Goal: Information Seeking & Learning: Learn about a topic

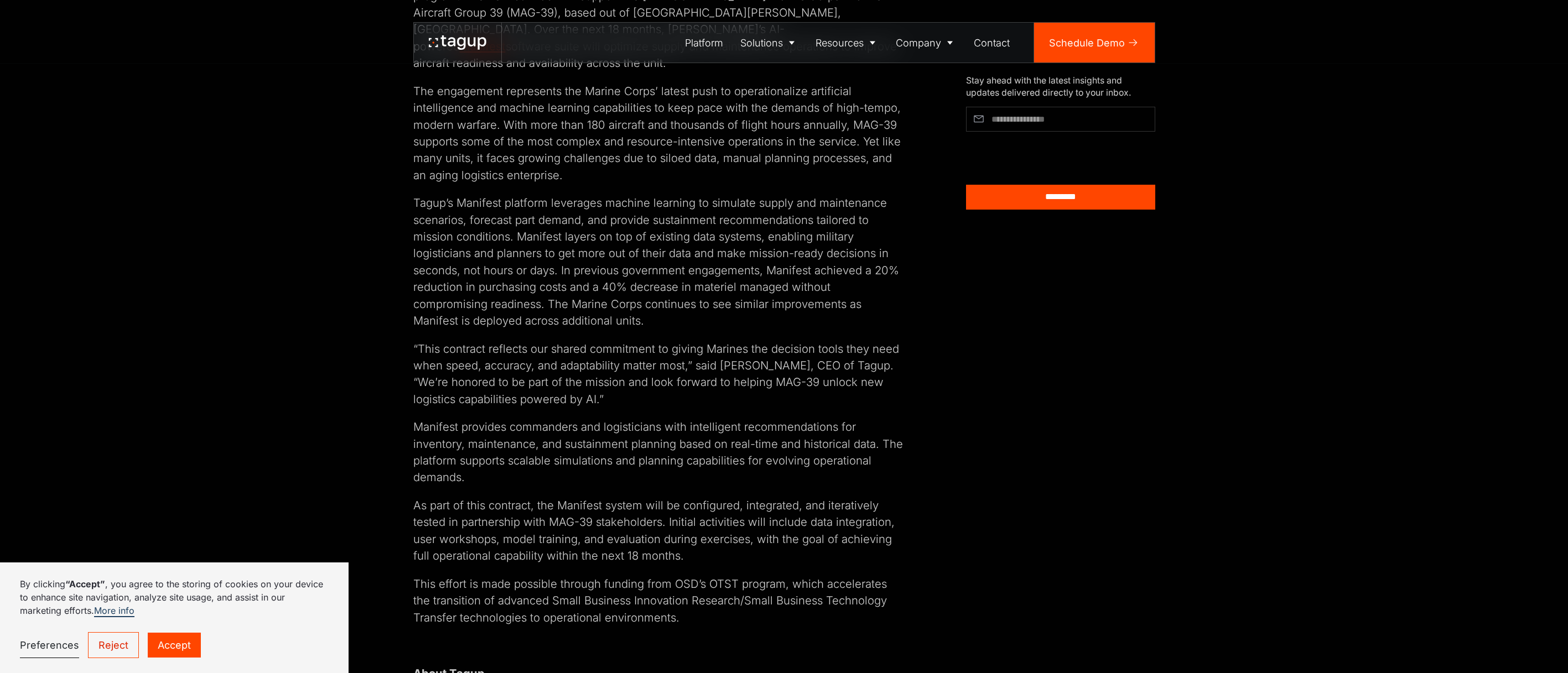
scroll to position [166, 0]
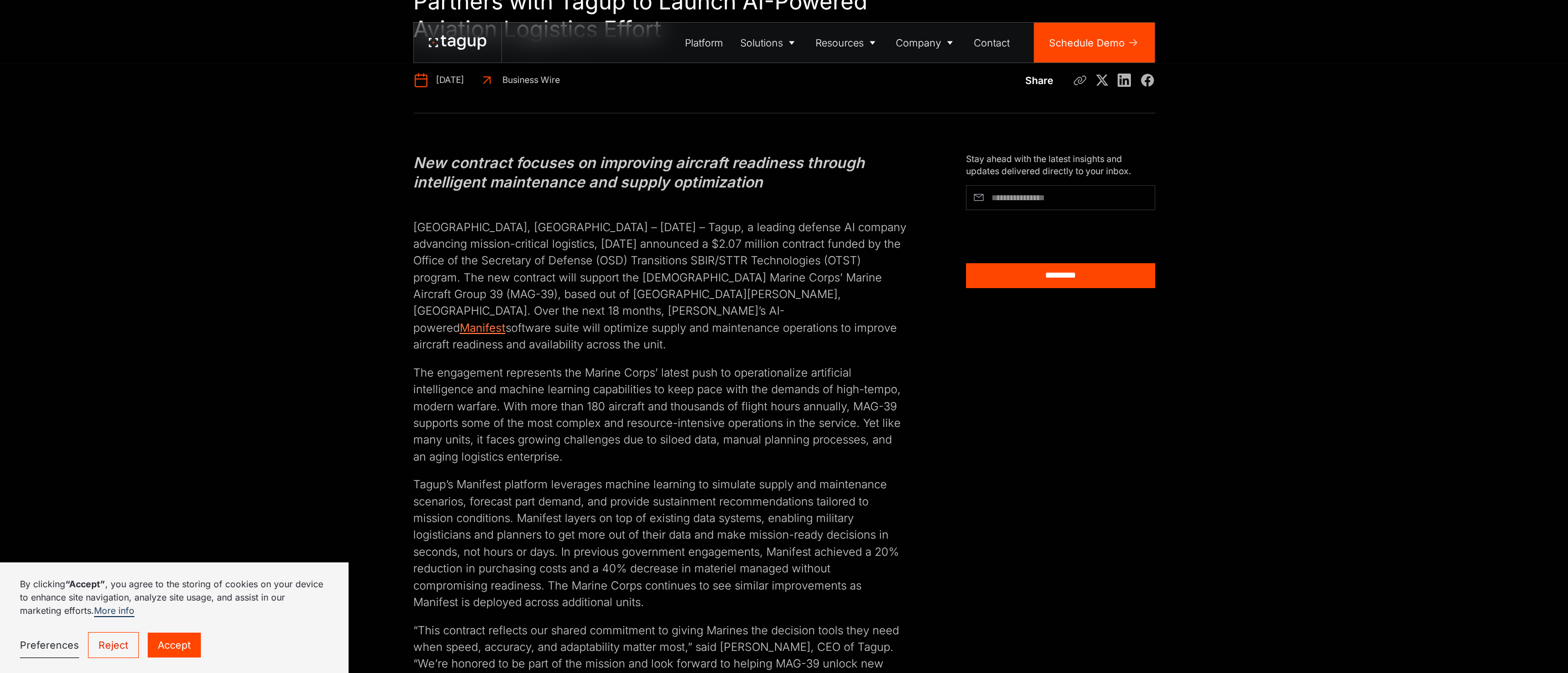
click at [506, 321] on link "Manifest" at bounding box center [482, 327] width 46 height 14
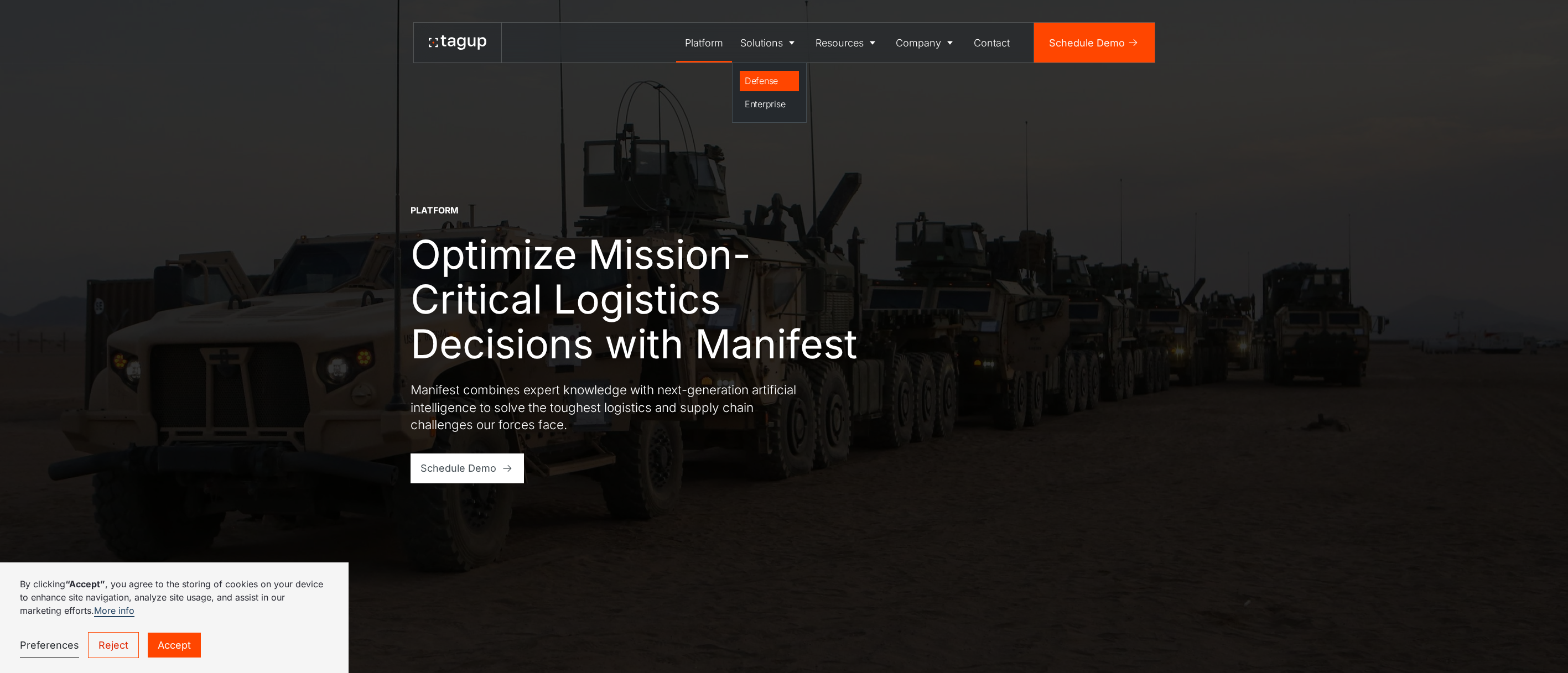
click at [765, 76] on div "Defense" at bounding box center [769, 81] width 49 height 13
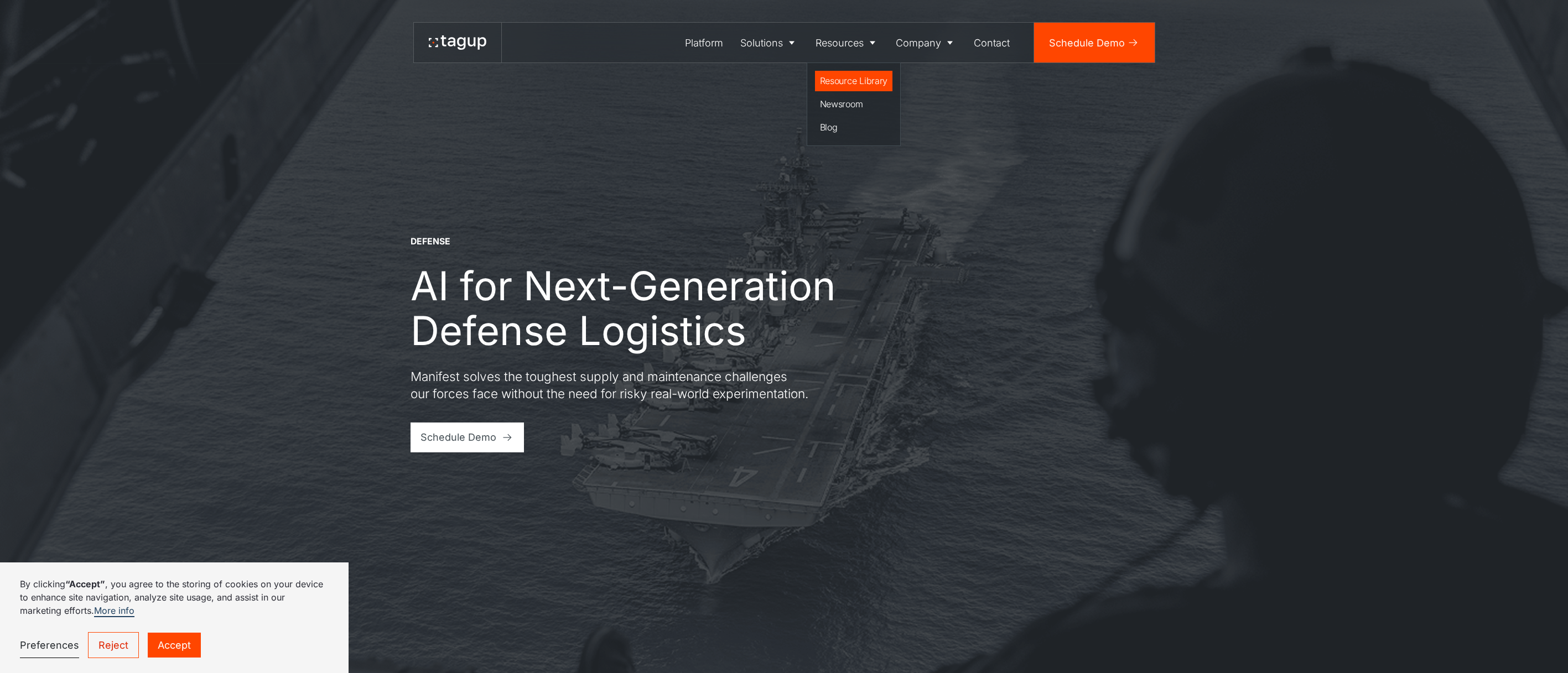
click at [867, 72] on link "Resource Library" at bounding box center [854, 81] width 78 height 21
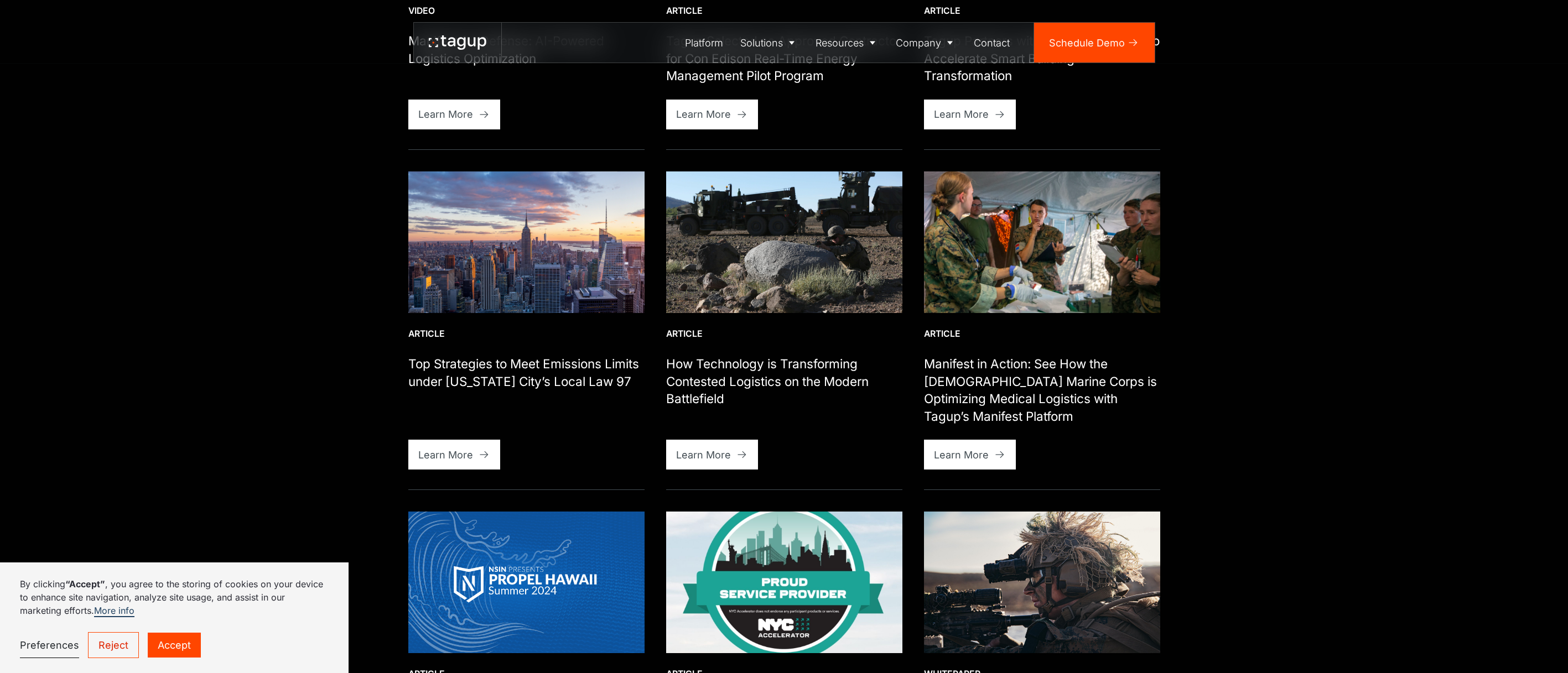
scroll to position [996, 0]
